Goal: Complete application form: Complete application form

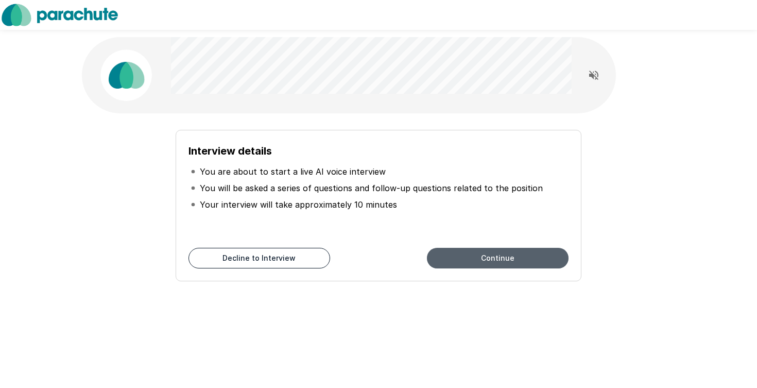
click at [452, 262] on button "Continue" at bounding box center [498, 258] width 142 height 21
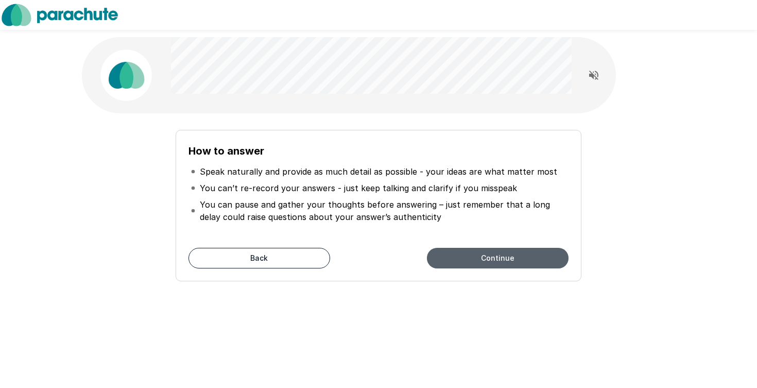
click at [452, 262] on button "Continue" at bounding box center [498, 258] width 142 height 21
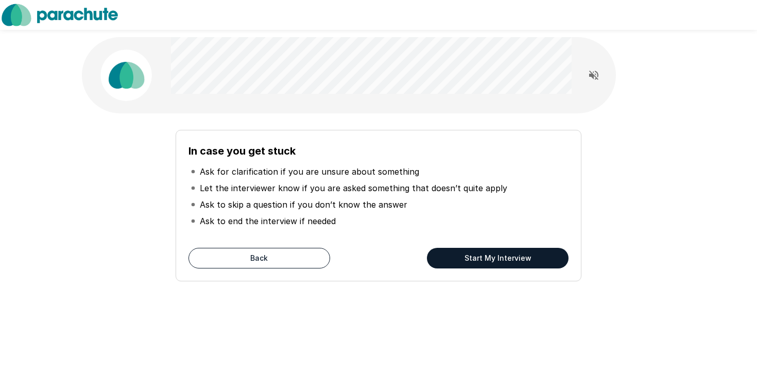
click at [452, 262] on button "Start My Interview" at bounding box center [498, 258] width 142 height 21
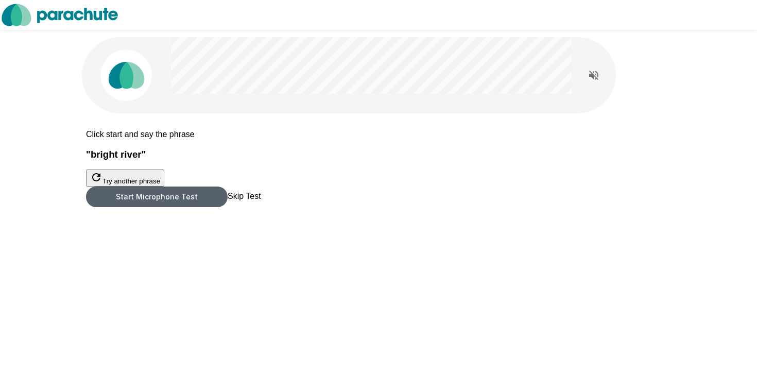
click at [228, 207] on button "Start Microphone Test" at bounding box center [157, 196] width 142 height 21
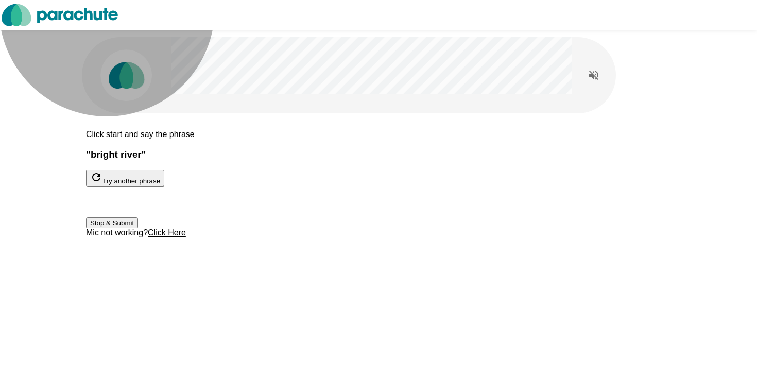
click at [138, 228] on button "Stop & Submit" at bounding box center [112, 222] width 52 height 11
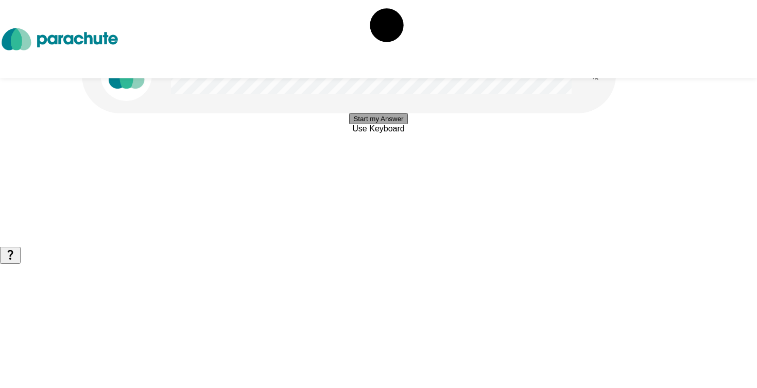
click at [407, 124] on button "Start my Answer" at bounding box center [378, 118] width 58 height 11
click at [404, 155] on button "Stop & Submit" at bounding box center [378, 149] width 52 height 11
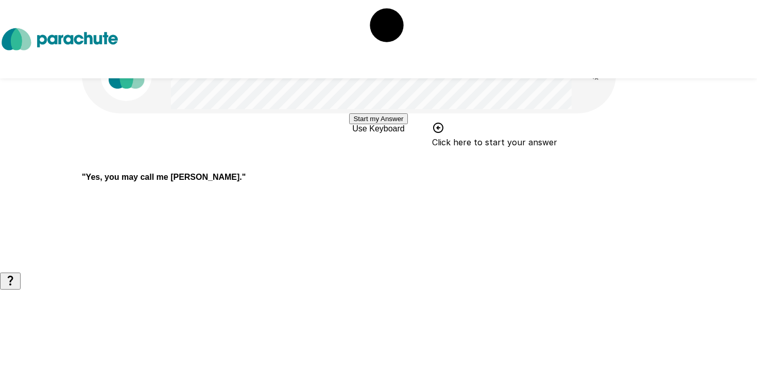
click at [406, 124] on button "Start my Answer" at bounding box center [378, 118] width 58 height 11
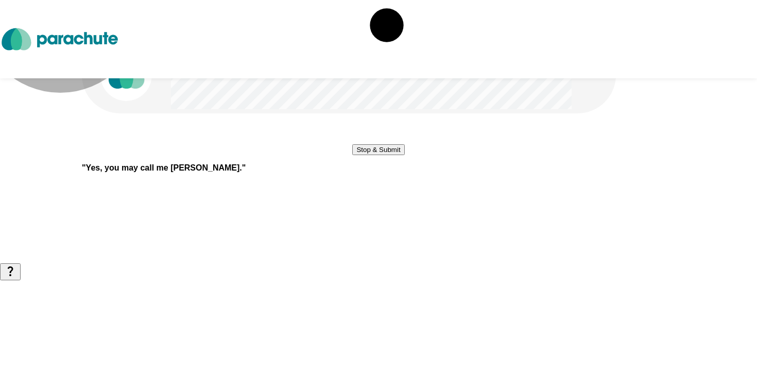
click at [368, 155] on button "Stop & Submit" at bounding box center [378, 149] width 52 height 11
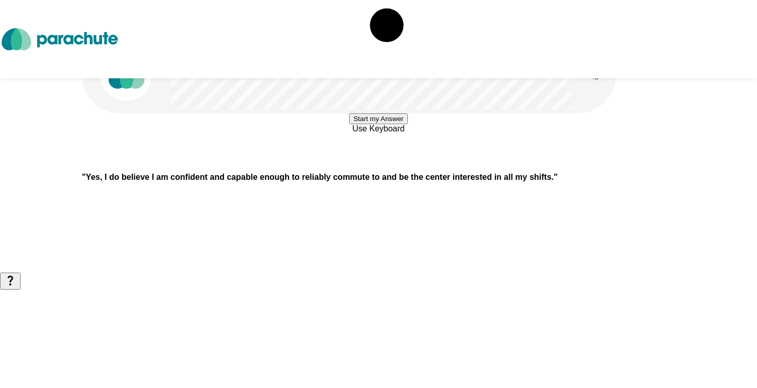
click at [329, 267] on div "Start my Answer Use Keyboard " Yes, I do believe I am confident and capable eno…" at bounding box center [379, 136] width 618 height 272
click at [349, 124] on button "Start my Answer" at bounding box center [378, 118] width 58 height 11
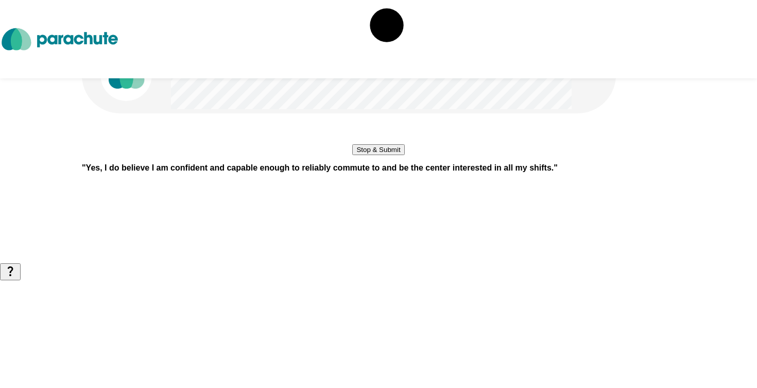
click at [352, 155] on button "Stop & Submit" at bounding box center [378, 149] width 52 height 11
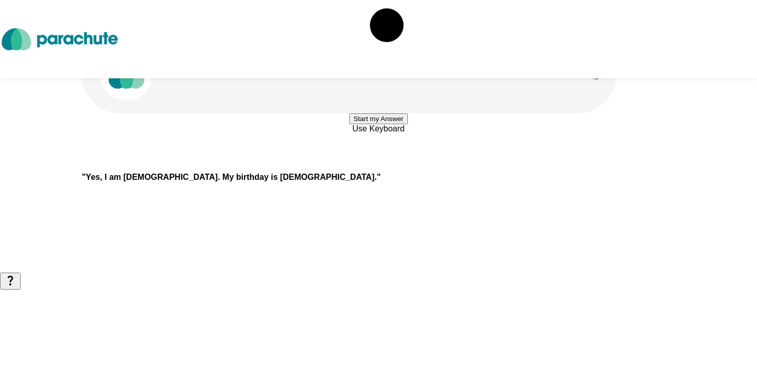
click at [349, 124] on button "Start my Answer" at bounding box center [378, 118] width 58 height 11
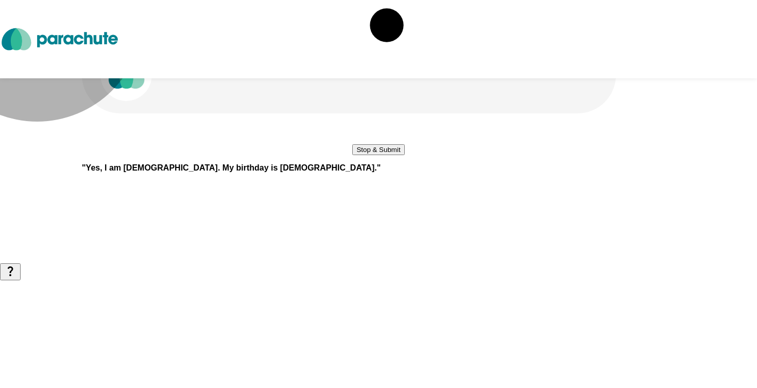
click at [352, 155] on button "Stop & Submit" at bounding box center [378, 149] width 52 height 11
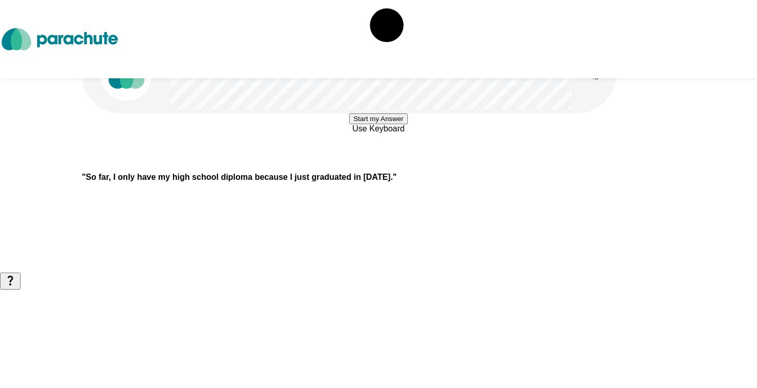
click at [349, 124] on button "Start my Answer" at bounding box center [378, 118] width 58 height 11
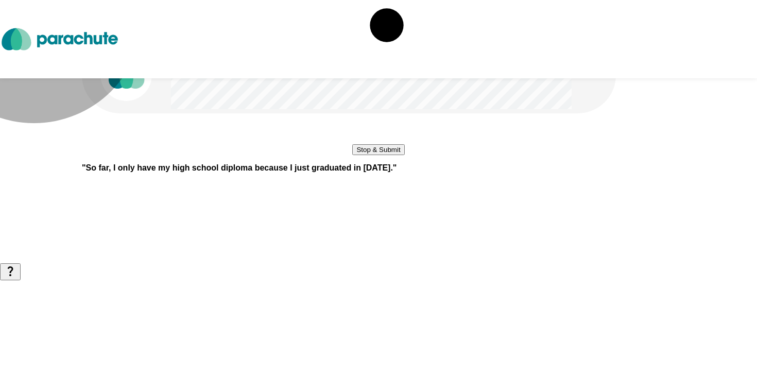
click at [352, 155] on button "Stop & Submit" at bounding box center [378, 149] width 52 height 11
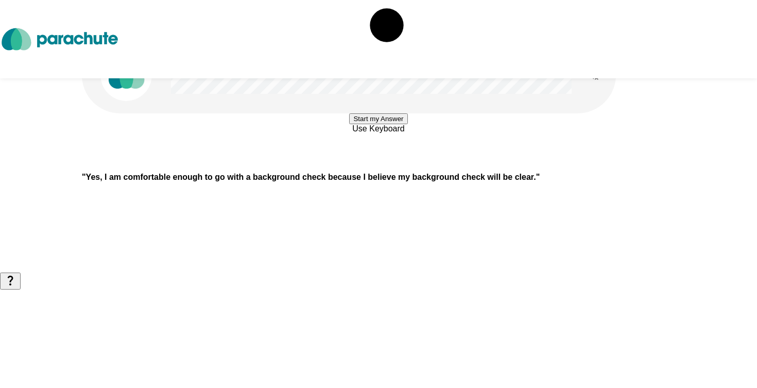
click at [349, 124] on button "Start my Answer" at bounding box center [378, 118] width 58 height 11
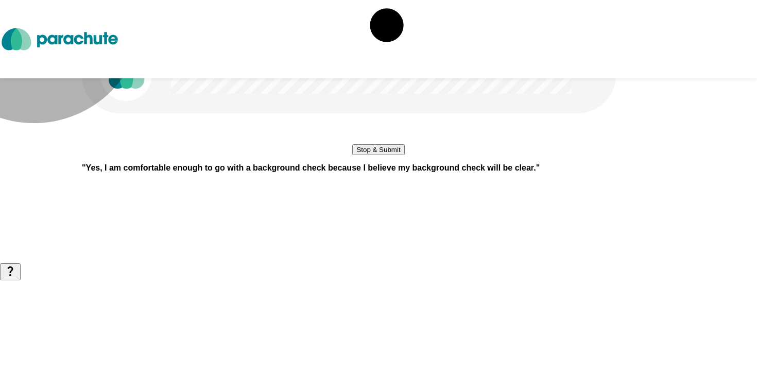
click at [352, 155] on button "Stop & Submit" at bounding box center [378, 149] width 52 height 11
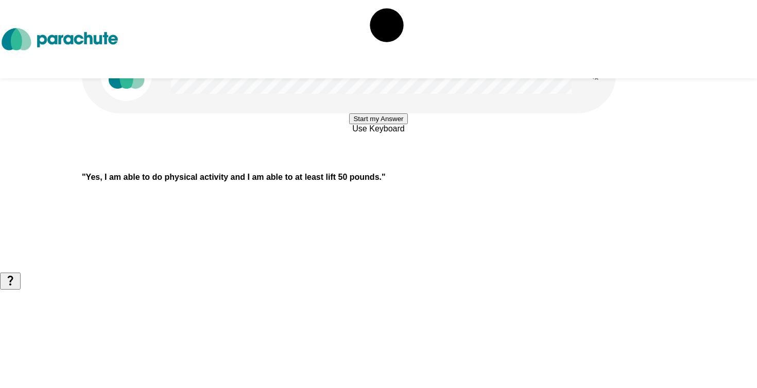
click at [349, 124] on button "Start my Answer" at bounding box center [378, 118] width 58 height 11
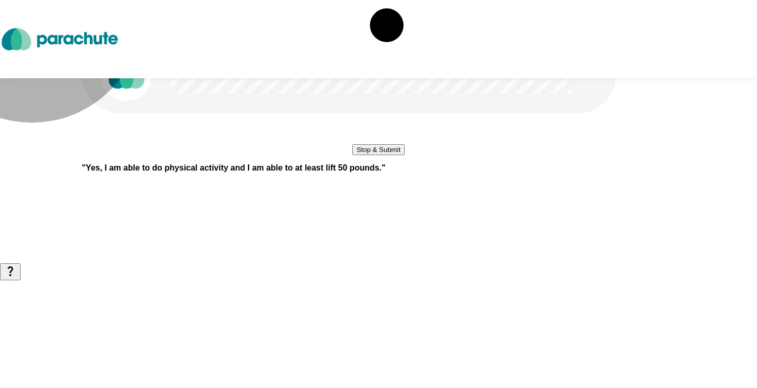
click at [352, 155] on button "Stop & Submit" at bounding box center [378, 149] width 52 height 11
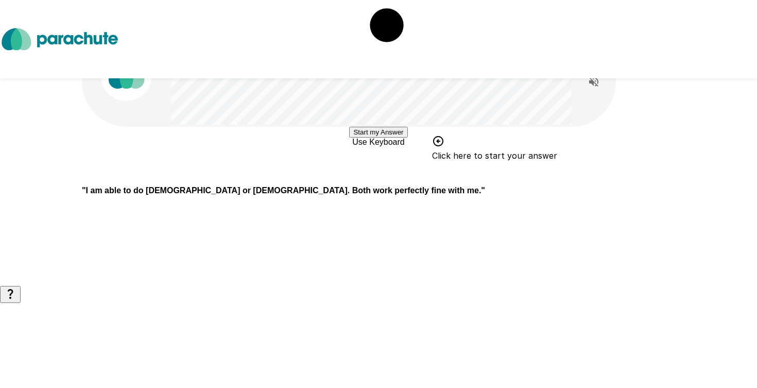
click at [349, 138] on button "Start my Answer" at bounding box center [378, 132] width 58 height 11
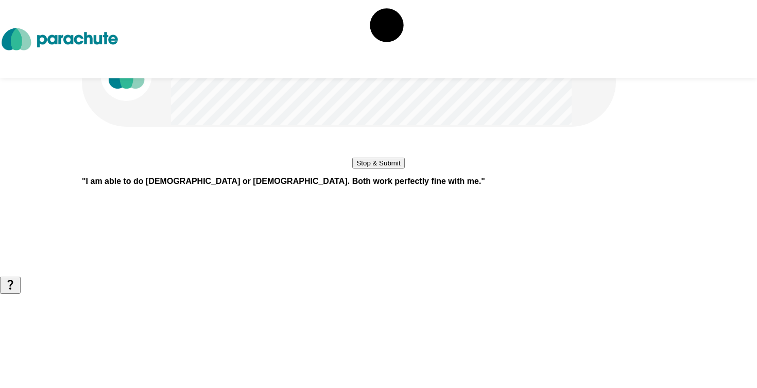
click at [352, 168] on button "Stop & Submit" at bounding box center [378, 163] width 52 height 11
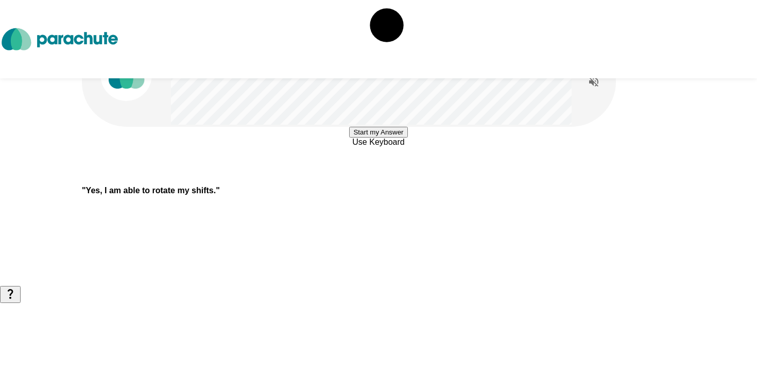
click at [349, 138] on button "Start my Answer" at bounding box center [378, 132] width 58 height 11
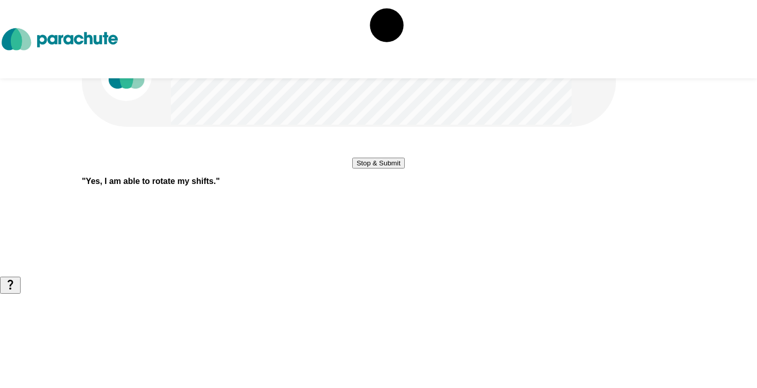
click at [352, 168] on button "Stop & Submit" at bounding box center [378, 163] width 52 height 11
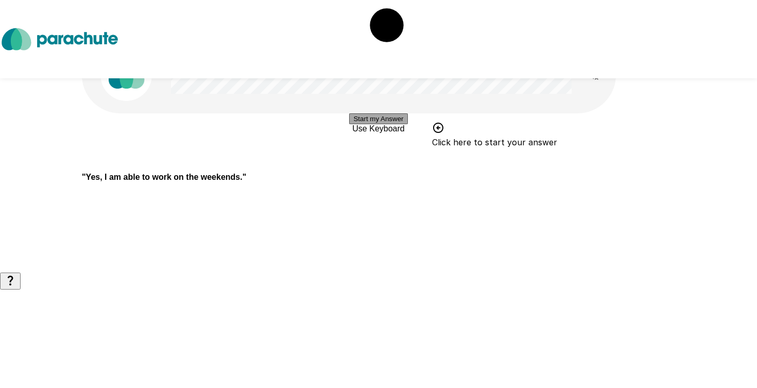
click at [349, 124] on button "Start my Answer" at bounding box center [378, 118] width 58 height 11
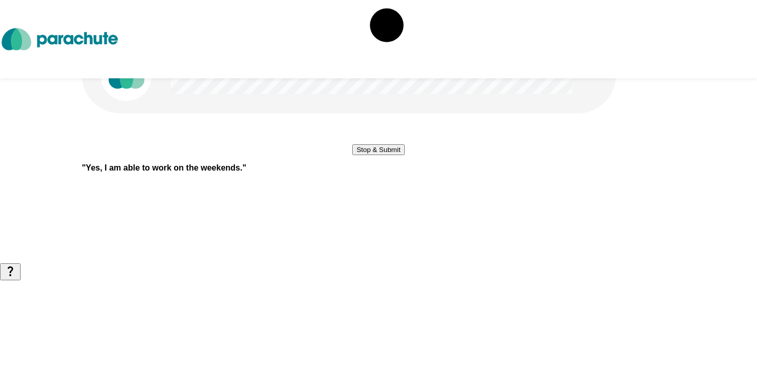
click at [404, 155] on button "Stop & Submit" at bounding box center [378, 149] width 52 height 11
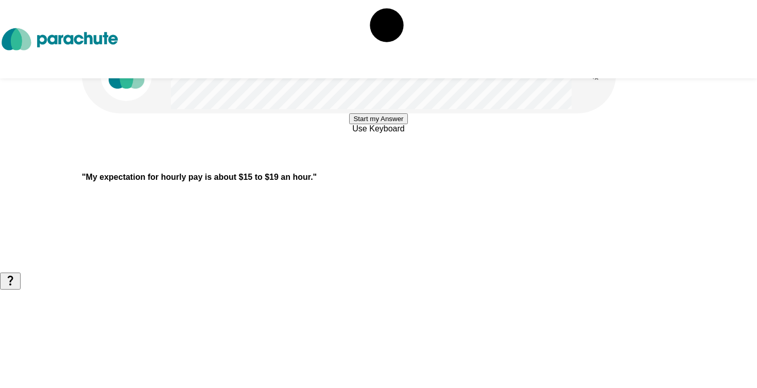
click at [407, 124] on button "Start my Answer" at bounding box center [378, 118] width 58 height 11
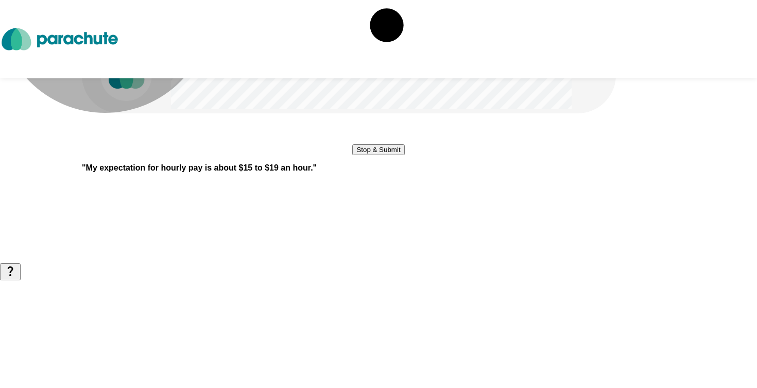
click at [404, 155] on button "Stop & Submit" at bounding box center [378, 149] width 52 height 11
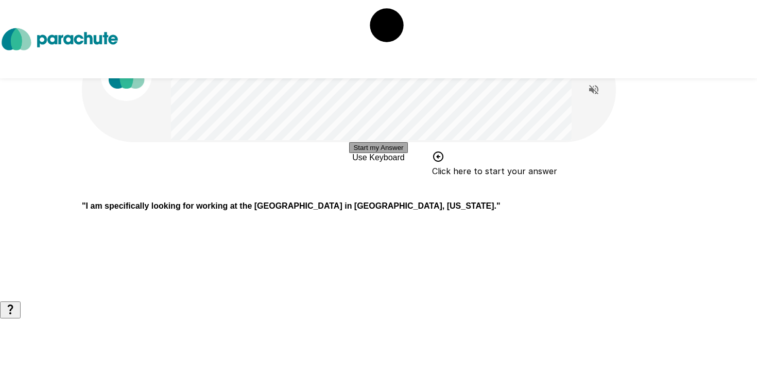
click at [349, 153] on button "Start my Answer" at bounding box center [378, 147] width 58 height 11
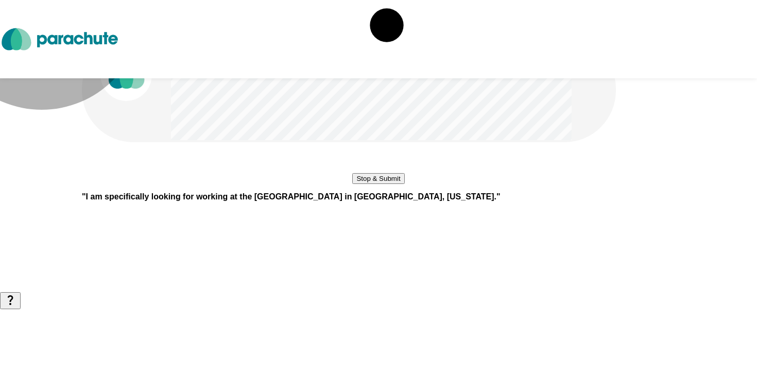
click at [352, 184] on button "Stop & Submit" at bounding box center [378, 178] width 52 height 11
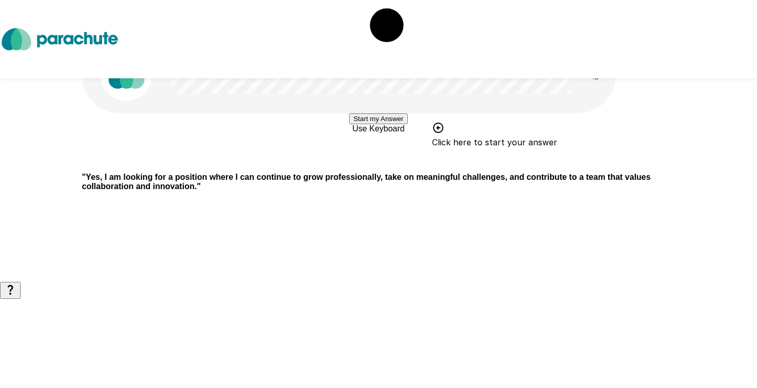
click at [371, 124] on button "Start my Answer" at bounding box center [378, 118] width 58 height 11
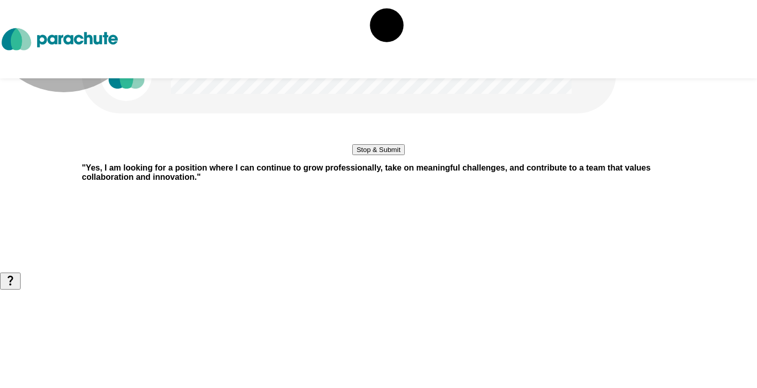
click at [371, 155] on button "Stop & Submit" at bounding box center [378, 149] width 52 height 11
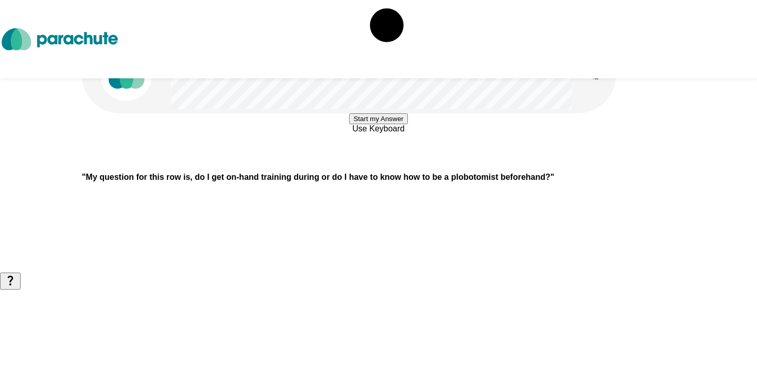
click at [371, 124] on button "Start my Answer" at bounding box center [378, 118] width 58 height 11
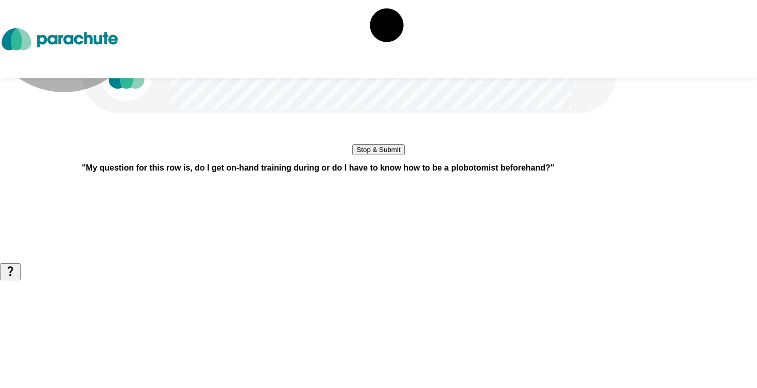
click at [371, 155] on button "Stop & Submit" at bounding box center [378, 149] width 52 height 11
